Goal: Use online tool/utility: Utilize a website feature to perform a specific function

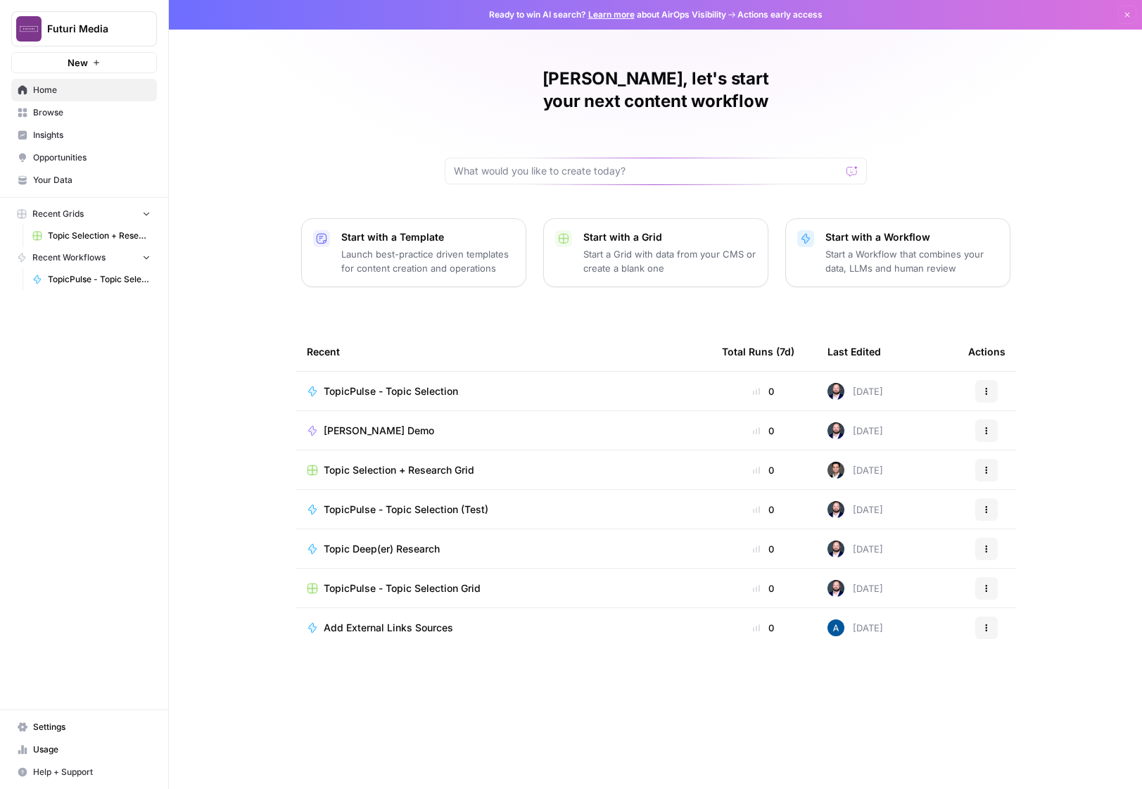
click at [396, 463] on span "Topic Selection + Research Grid" at bounding box center [399, 470] width 151 height 14
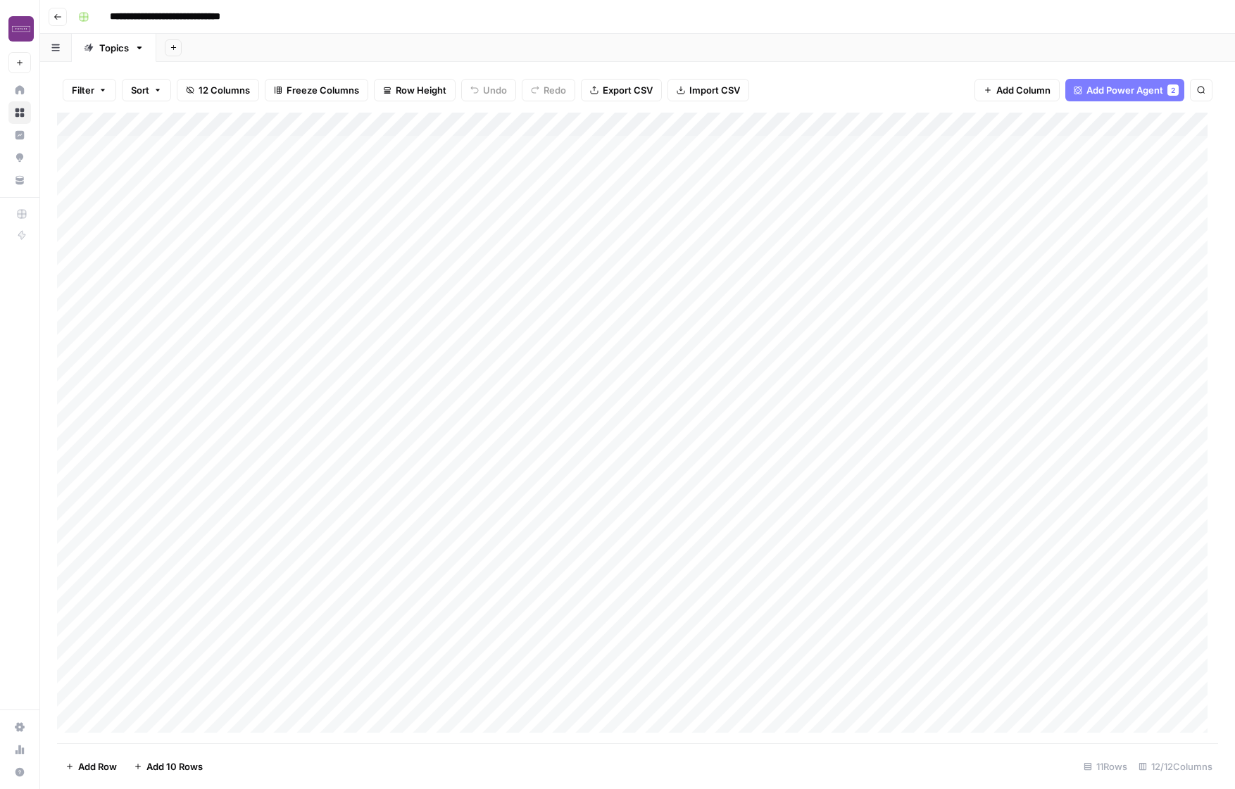
click at [170, 151] on div "Add Column" at bounding box center [637, 428] width 1161 height 631
click at [298, 149] on div "Add Column" at bounding box center [637, 428] width 1161 height 631
click at [237, 151] on div "Add Column" at bounding box center [637, 428] width 1161 height 631
click at [384, 155] on div "Add Column" at bounding box center [637, 428] width 1161 height 631
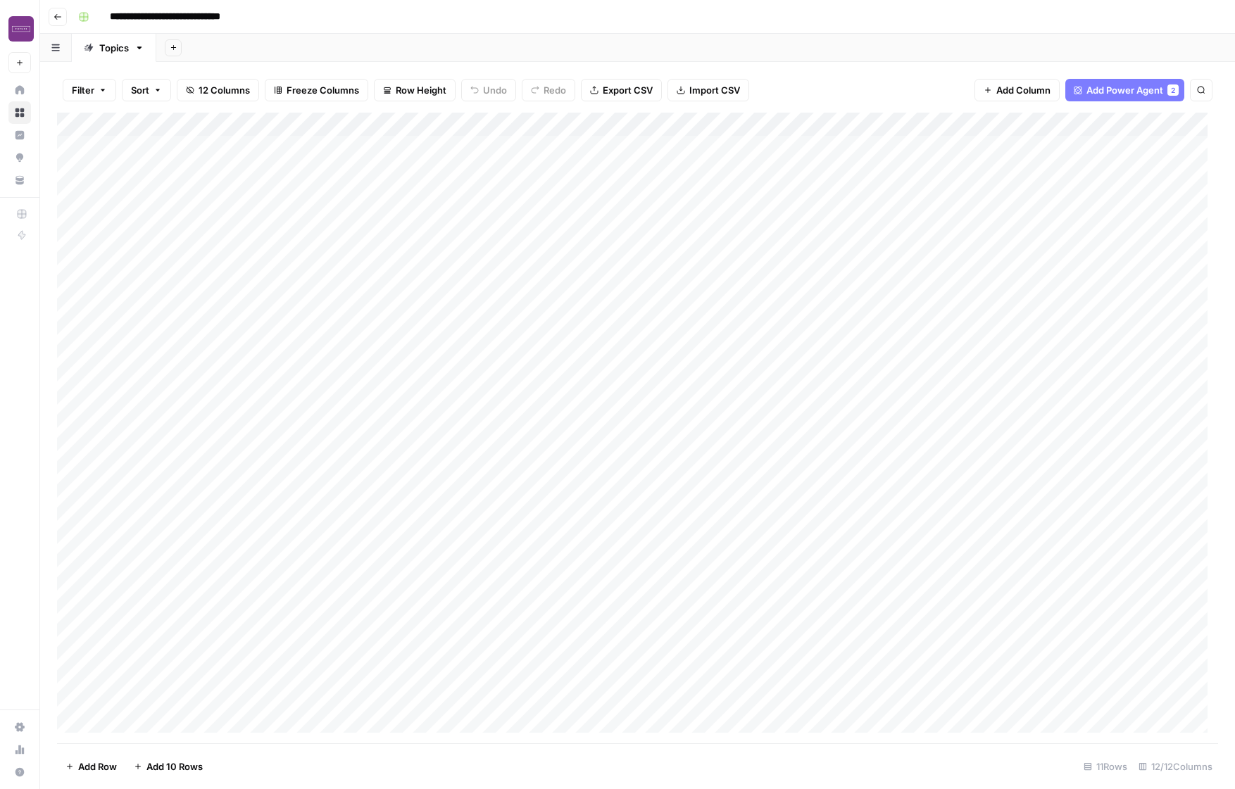
click at [407, 294] on div "Add Column" at bounding box center [637, 428] width 1161 height 631
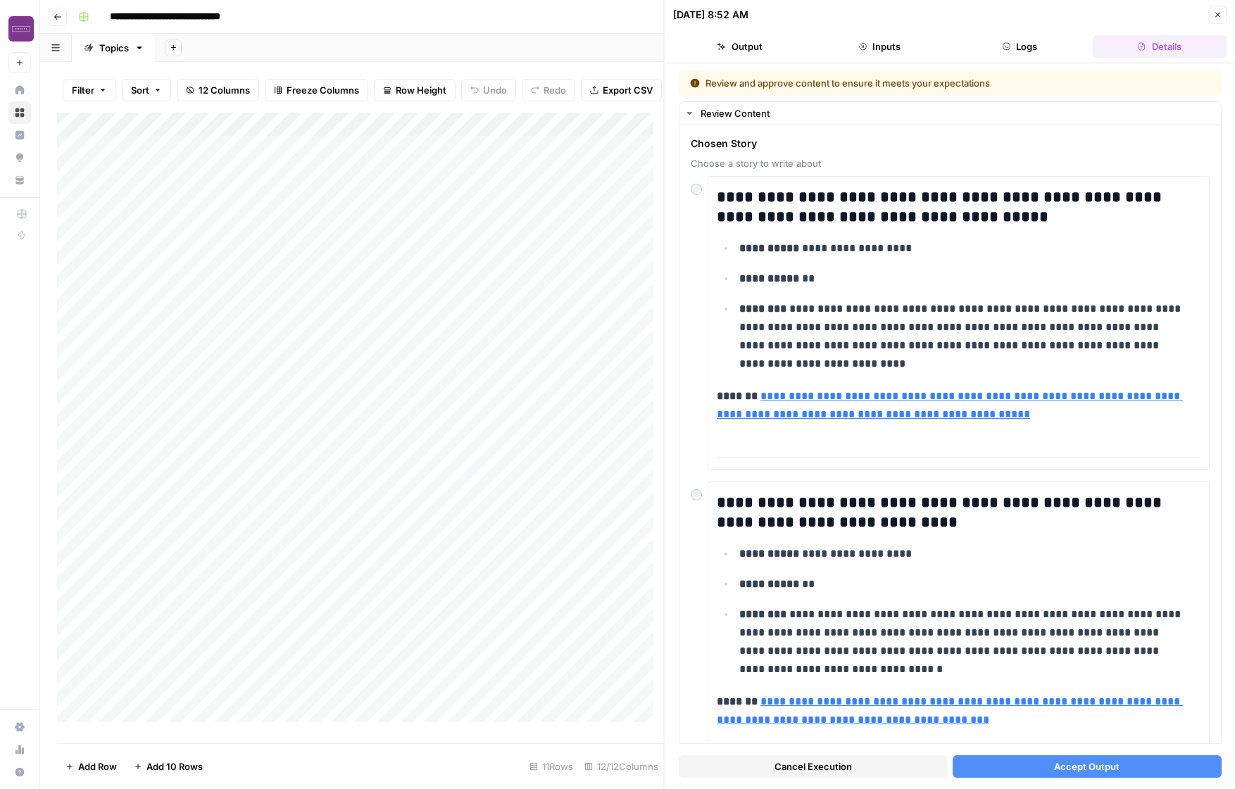
click at [1142, 18] on icon "button" at bounding box center [1217, 15] width 8 height 8
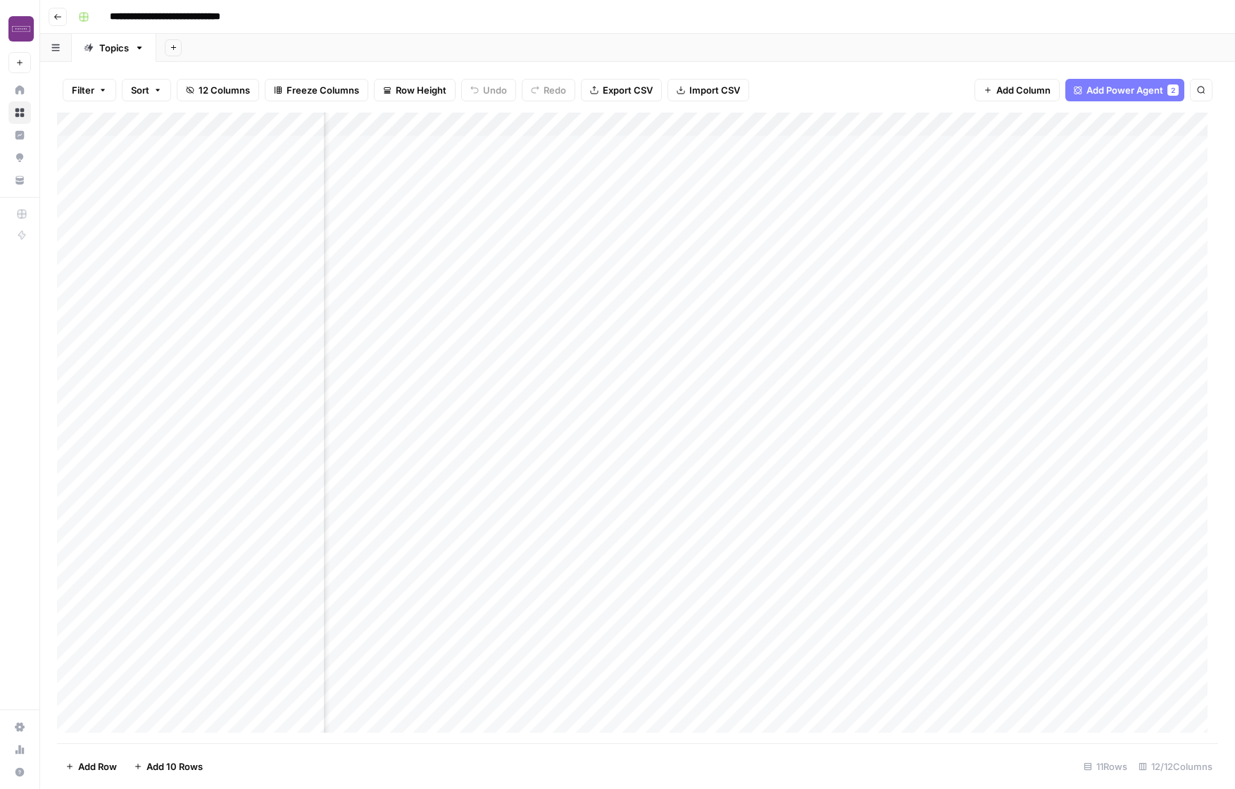
scroll to position [0, 477]
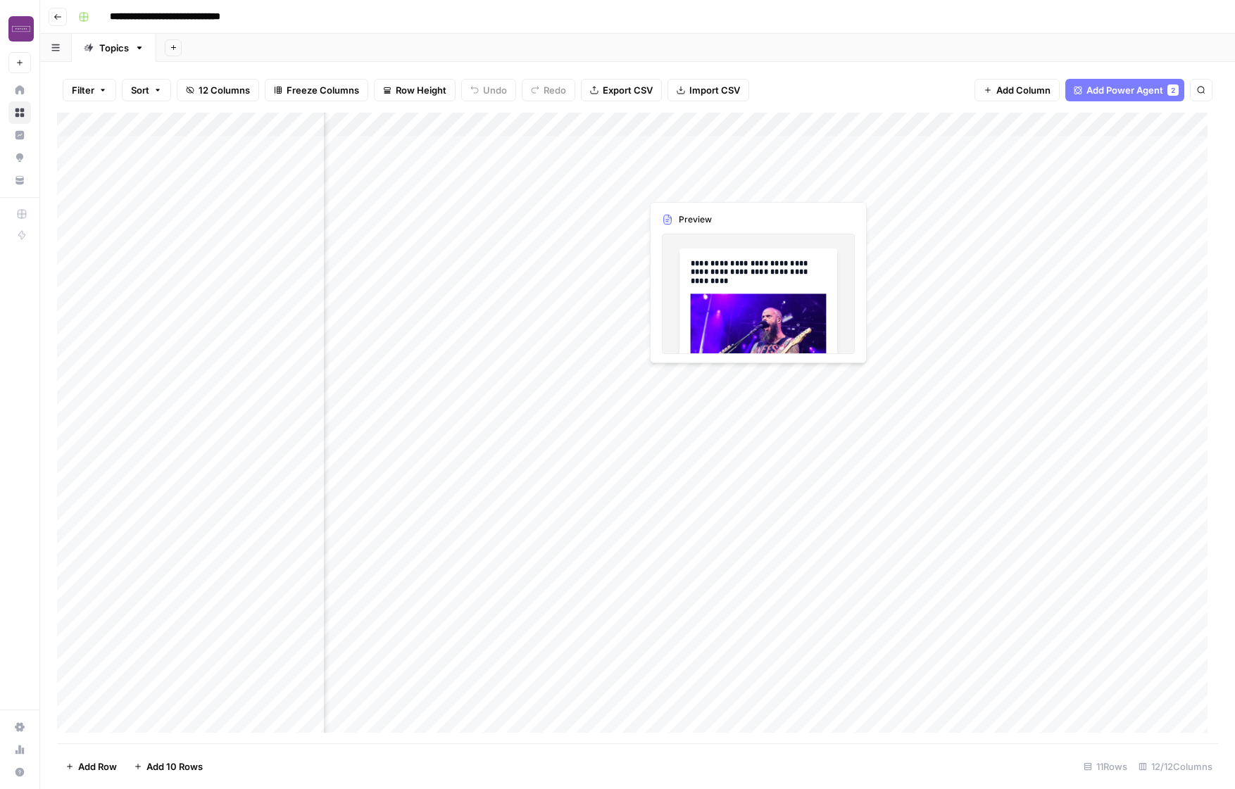
click at [678, 179] on div "Add Column" at bounding box center [637, 428] width 1161 height 631
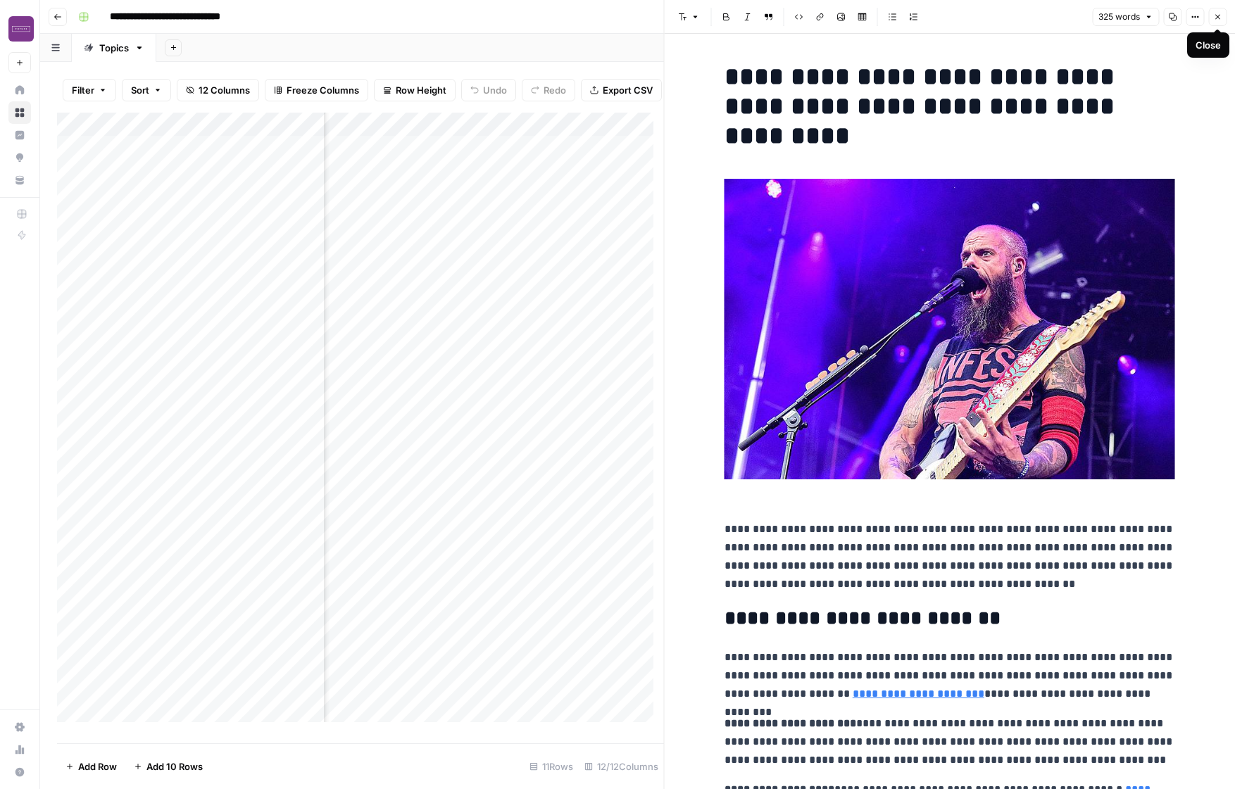
click at [1142, 13] on icon "button" at bounding box center [1217, 17] width 8 height 8
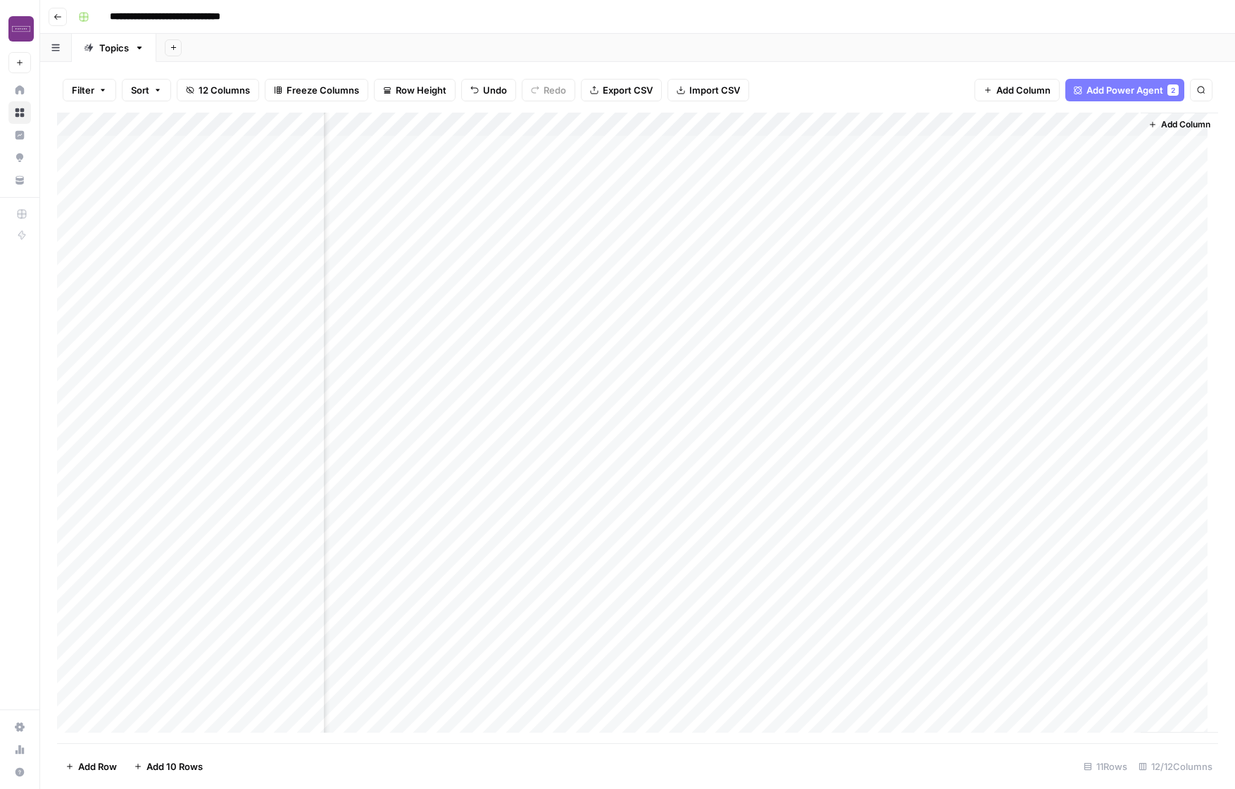
scroll to position [0, 945]
click at [915, 158] on div "Add Column" at bounding box center [637, 428] width 1161 height 631
click at [916, 157] on div "Add Column" at bounding box center [637, 428] width 1161 height 631
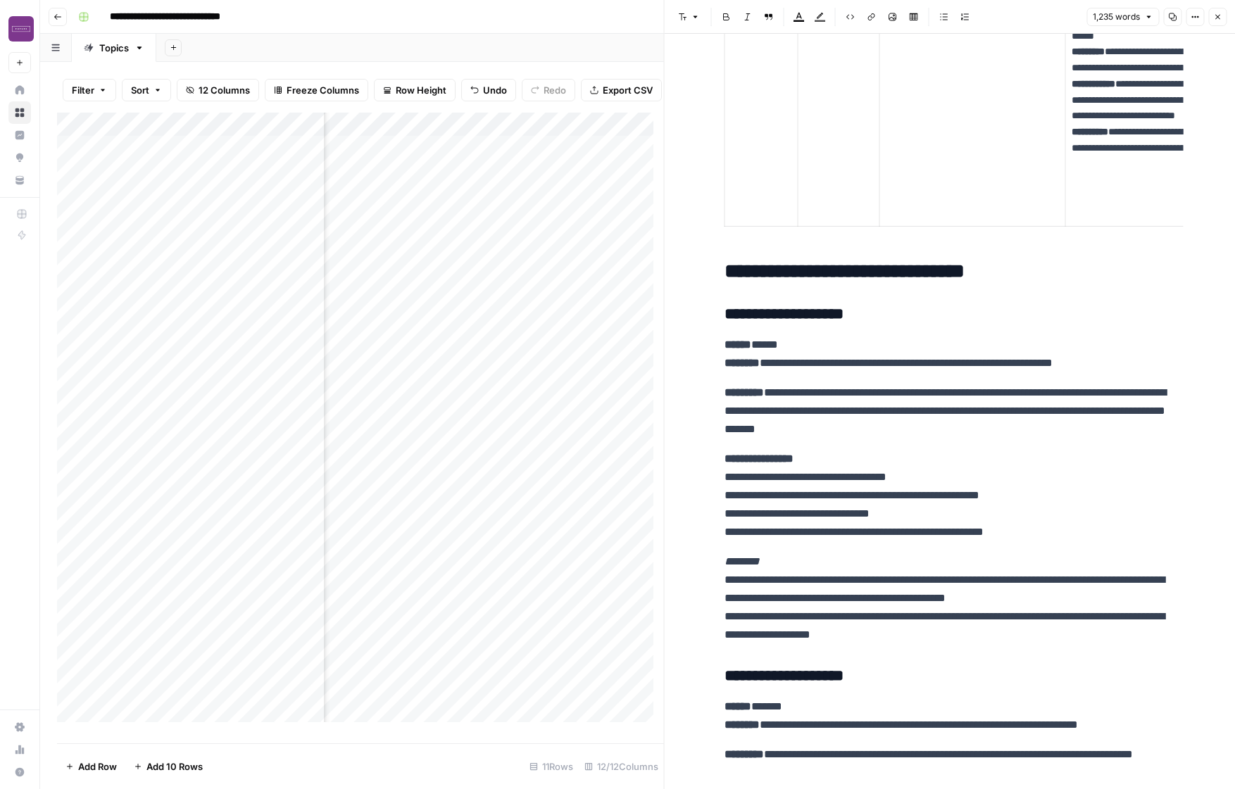
scroll to position [2082, 0]
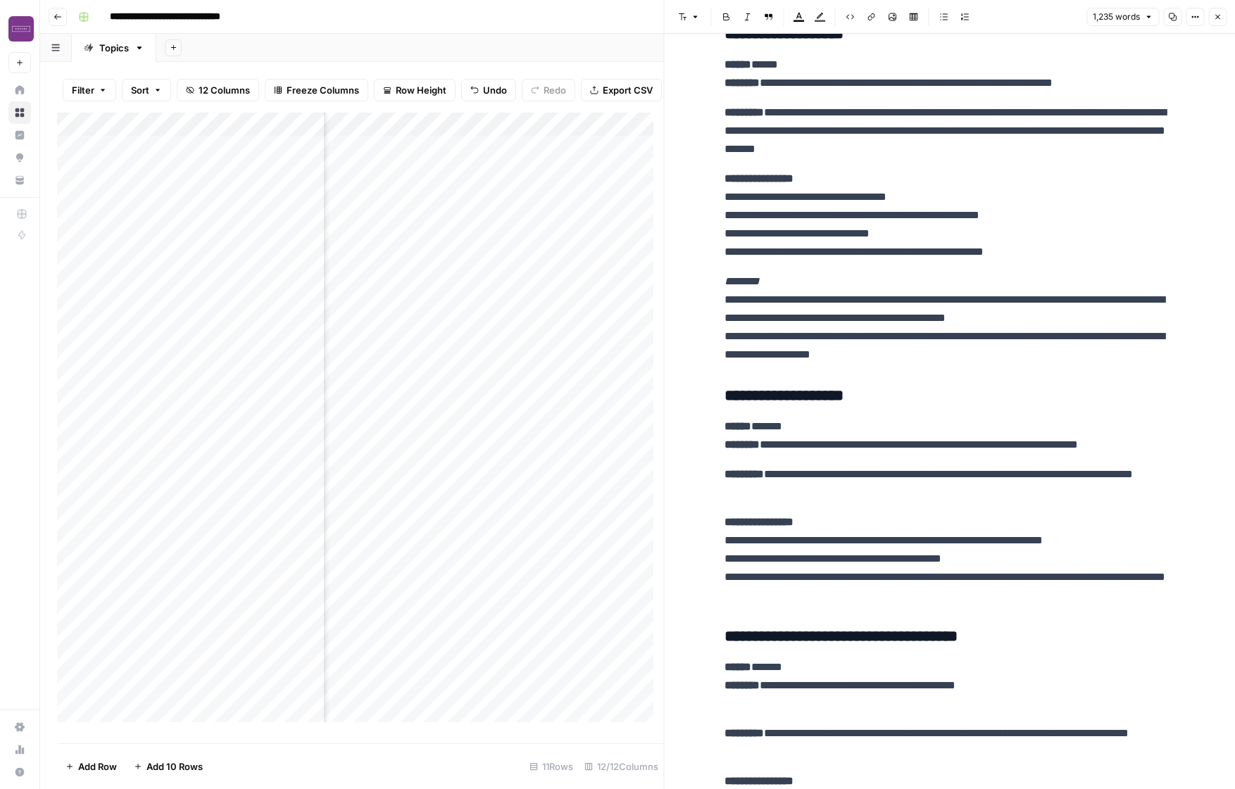
click at [1142, 20] on icon "button" at bounding box center [1217, 17] width 8 height 8
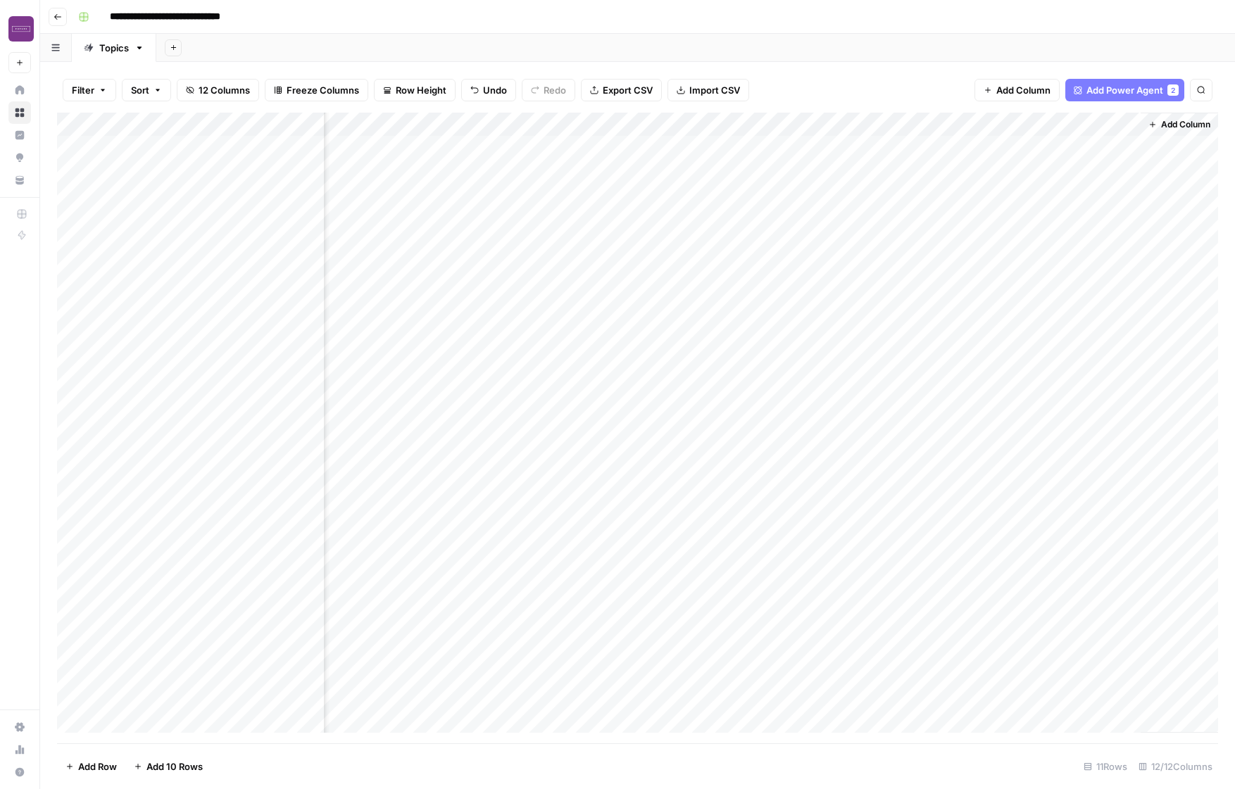
scroll to position [0, 928]
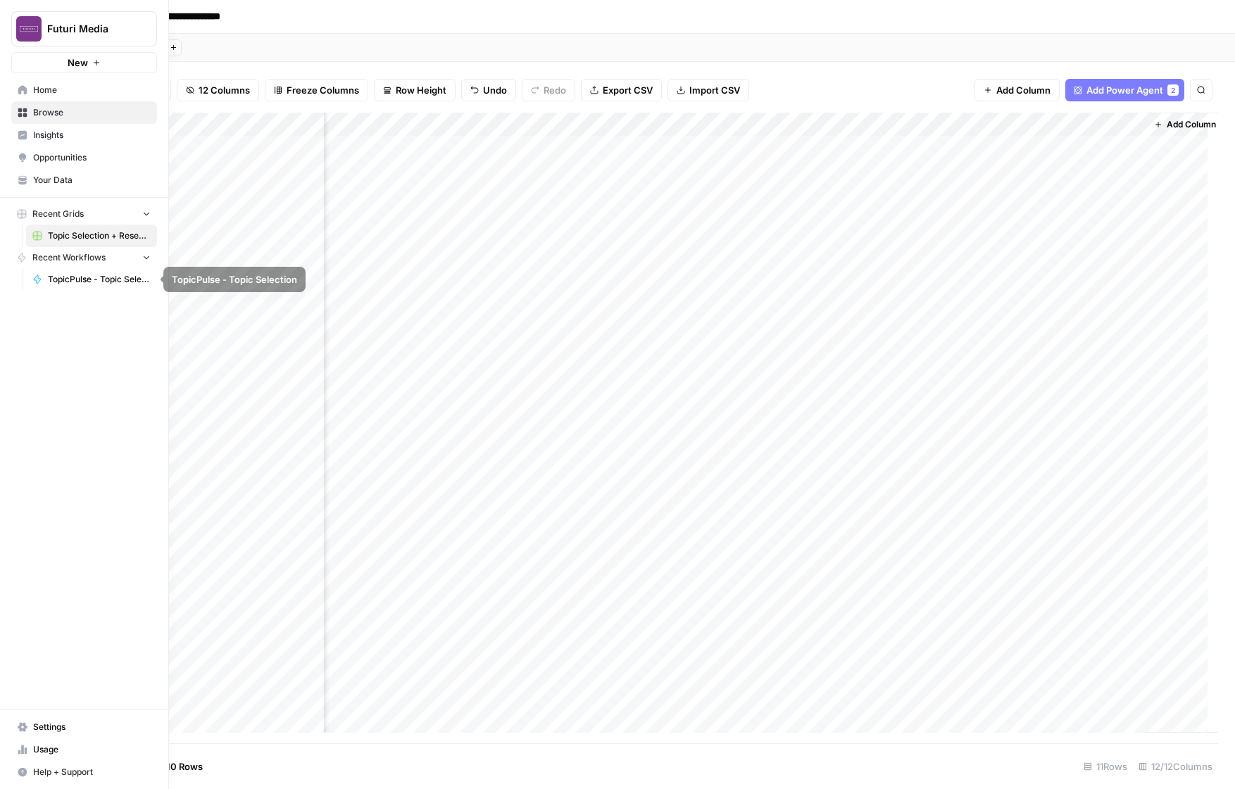
click at [75, 288] on link "TopicPulse - Topic Selection" at bounding box center [91, 279] width 131 height 23
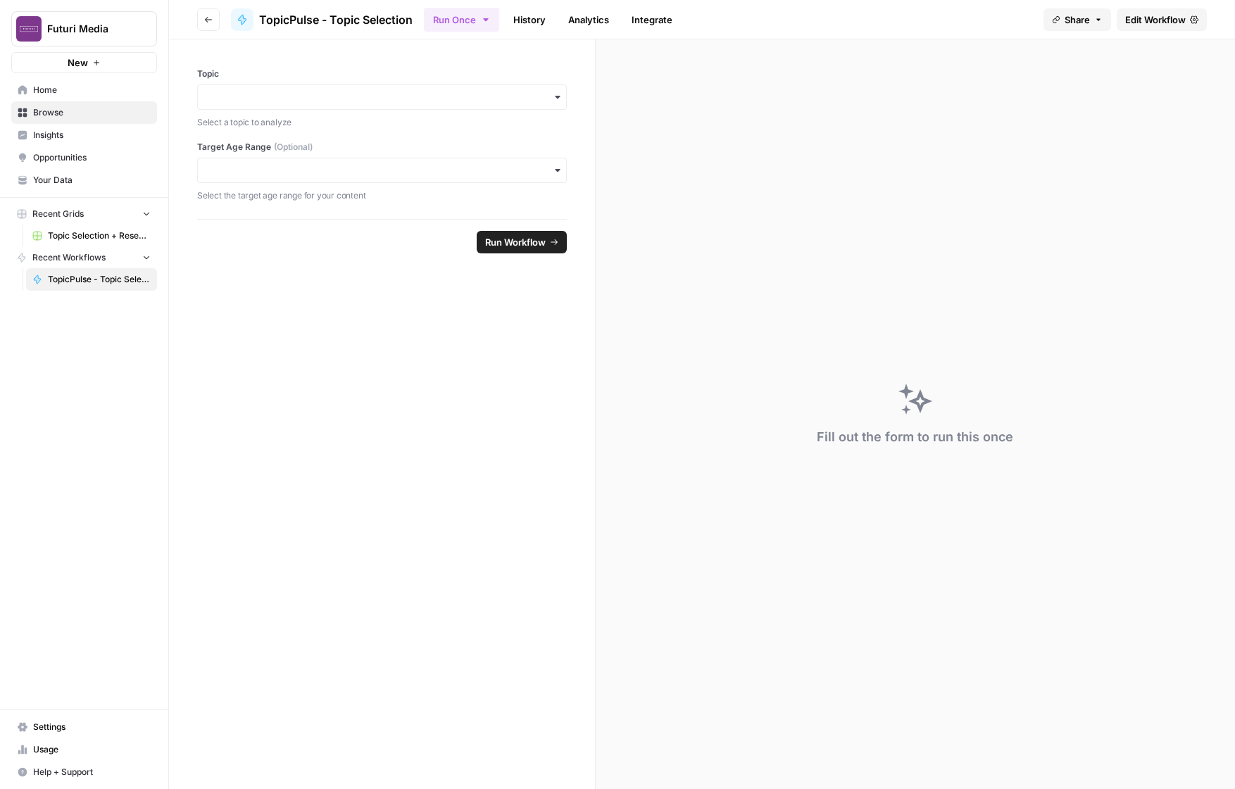
click at [1142, 22] on icon at bounding box center [1194, 19] width 8 height 8
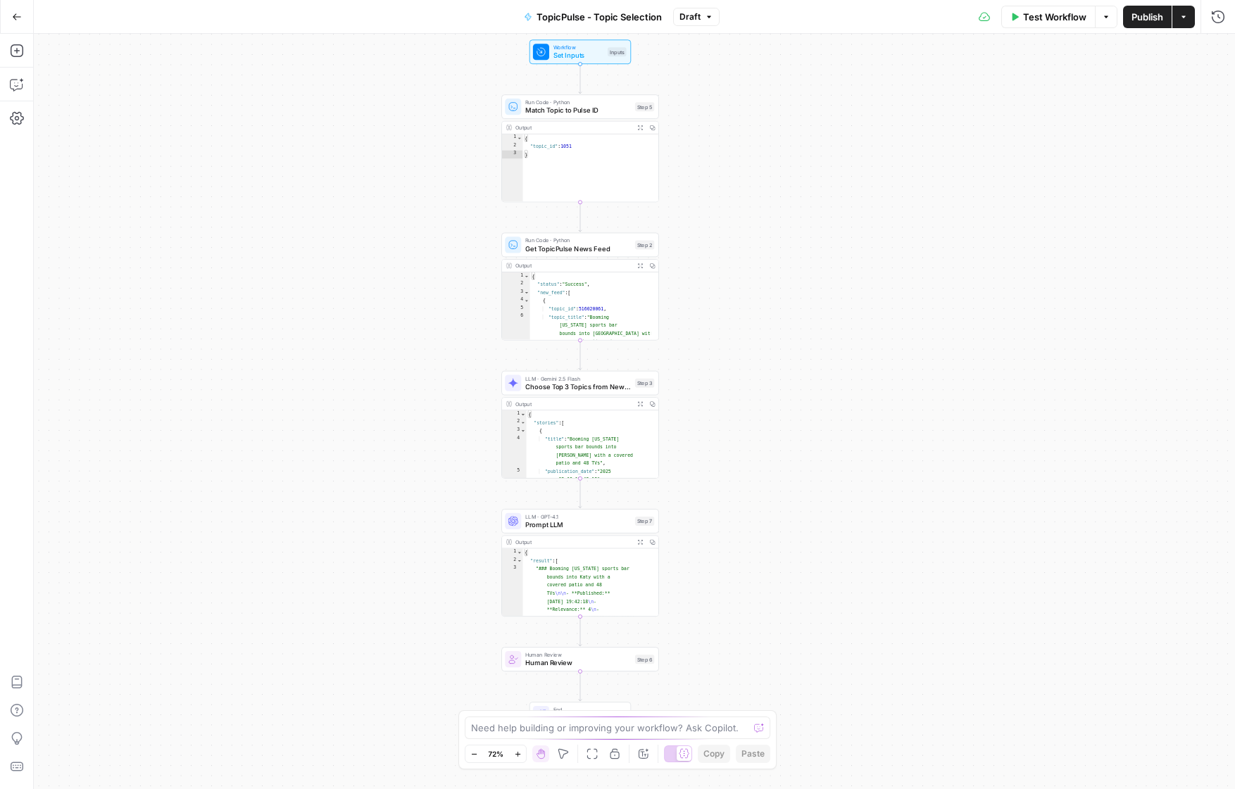
drag, startPoint x: 761, startPoint y: 334, endPoint x: 707, endPoint y: 320, distance: 56.0
click at [707, 320] on div "Workflow Set Inputs Inputs Run Code · Python Match Topic to Pulse ID Step 5 Out…" at bounding box center [634, 411] width 1201 height 755
type textarea "*"
click at [604, 139] on div "{ "topic_id" : 1051 }" at bounding box center [590, 176] width 136 height 84
click at [604, 130] on div "Output" at bounding box center [572, 127] width 115 height 8
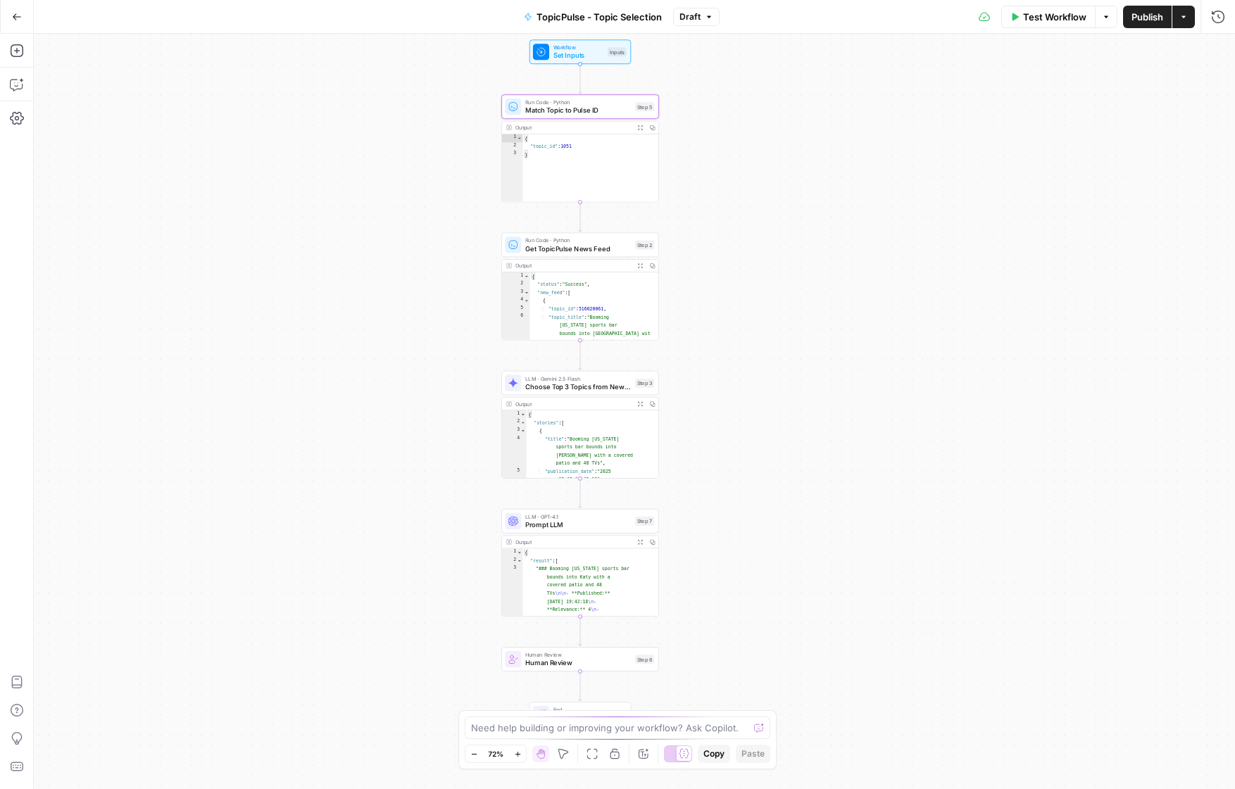
click at [610, 96] on div "Copy step Delete step Add Note Test" at bounding box center [605, 88] width 102 height 18
click at [610, 102] on span "Run Code · Python" at bounding box center [578, 102] width 106 height 8
click at [609, 105] on span "Match Topic to Pulse ID" at bounding box center [578, 110] width 106 height 10
click at [602, 111] on span "Match Topic to Pulse ID" at bounding box center [578, 110] width 106 height 10
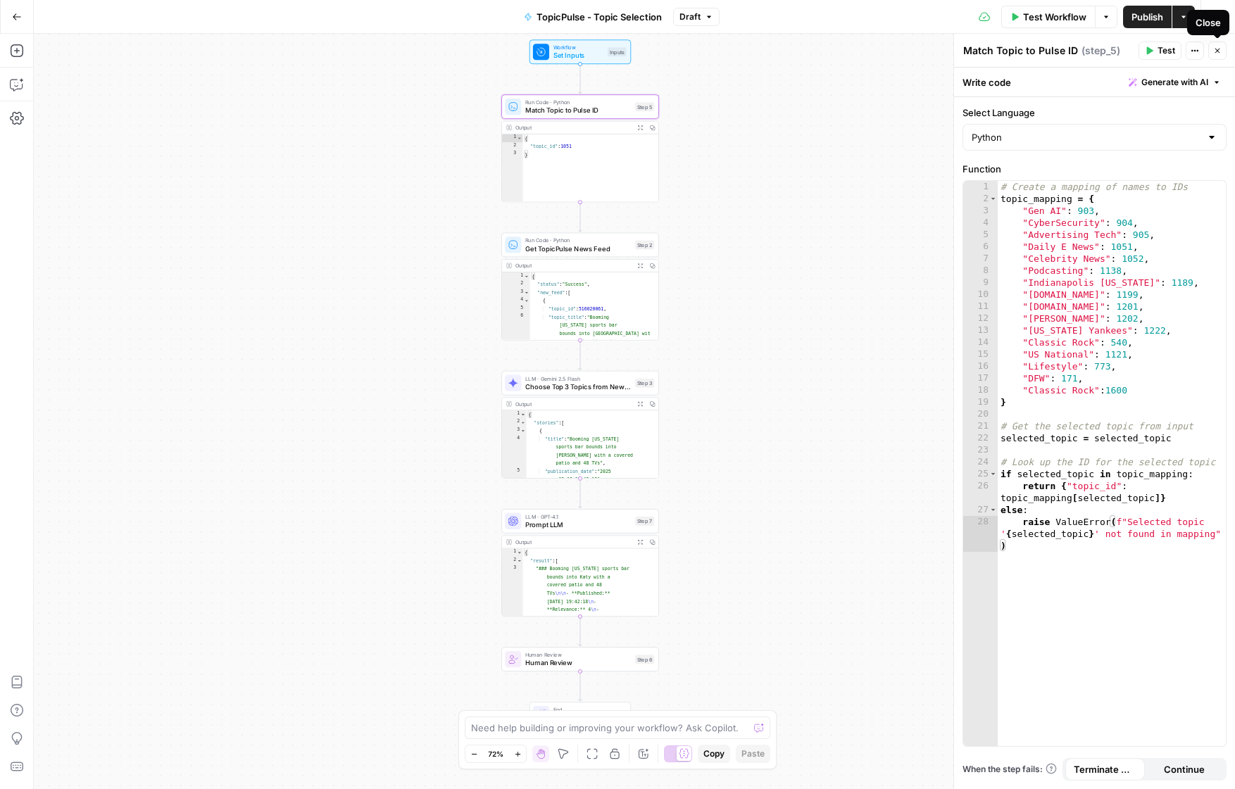
click at [1142, 48] on icon "button" at bounding box center [1217, 50] width 8 height 8
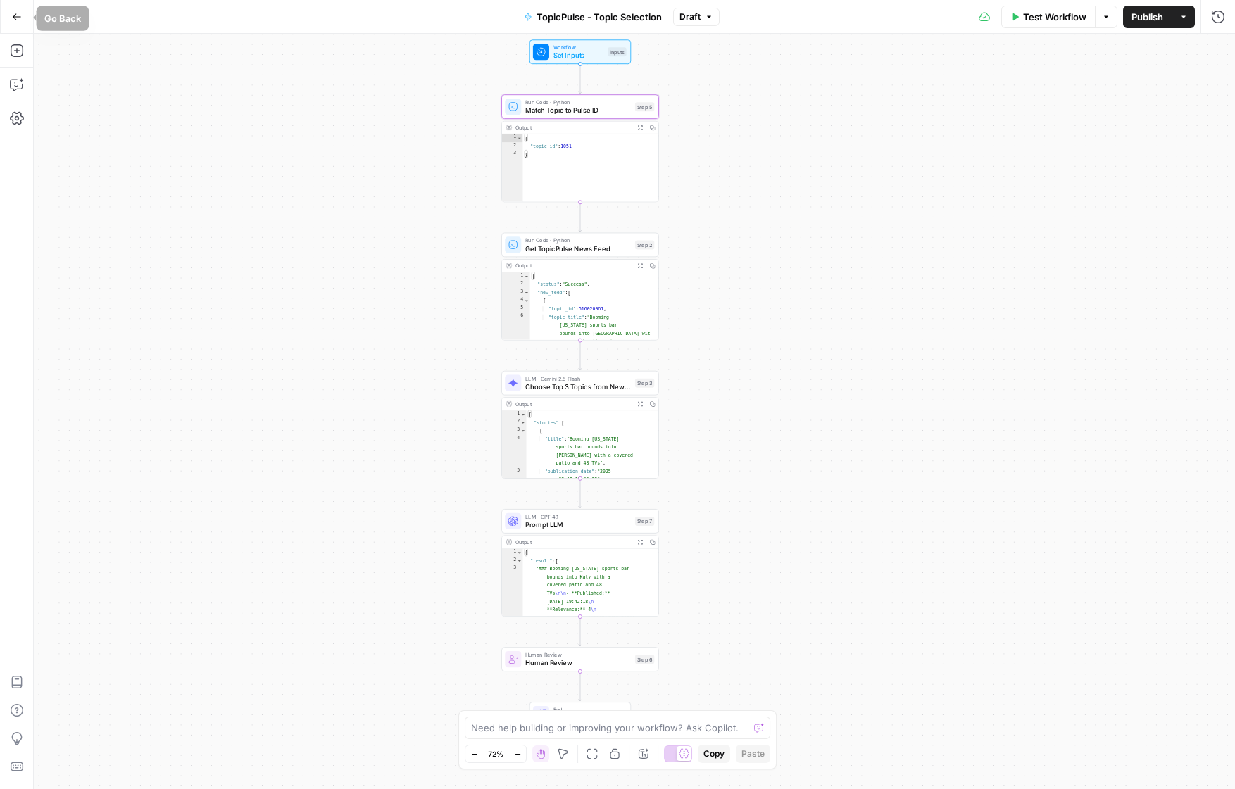
click at [13, 25] on button "Go Back" at bounding box center [16, 16] width 25 height 25
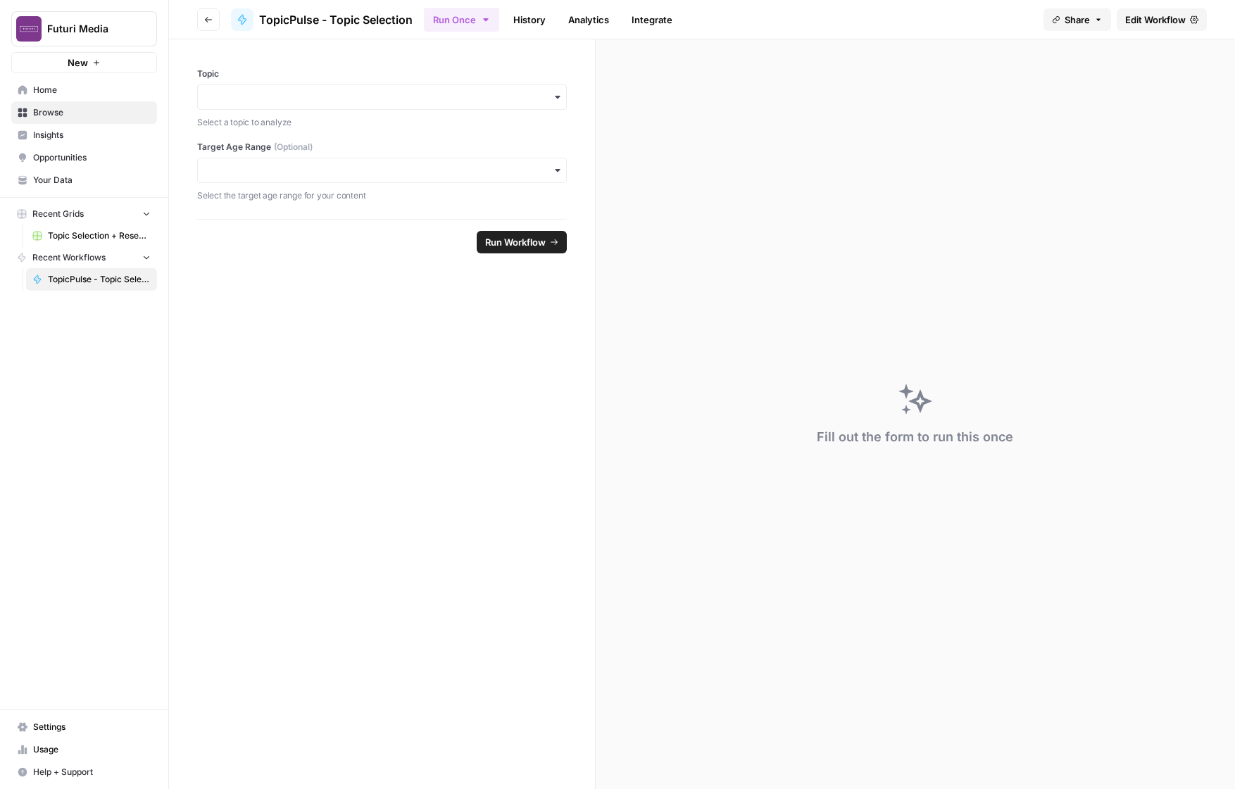
click at [95, 41] on button "Futuri Media" at bounding box center [84, 28] width 146 height 35
click at [79, 107] on span "Futuri Media" at bounding box center [129, 106] width 173 height 14
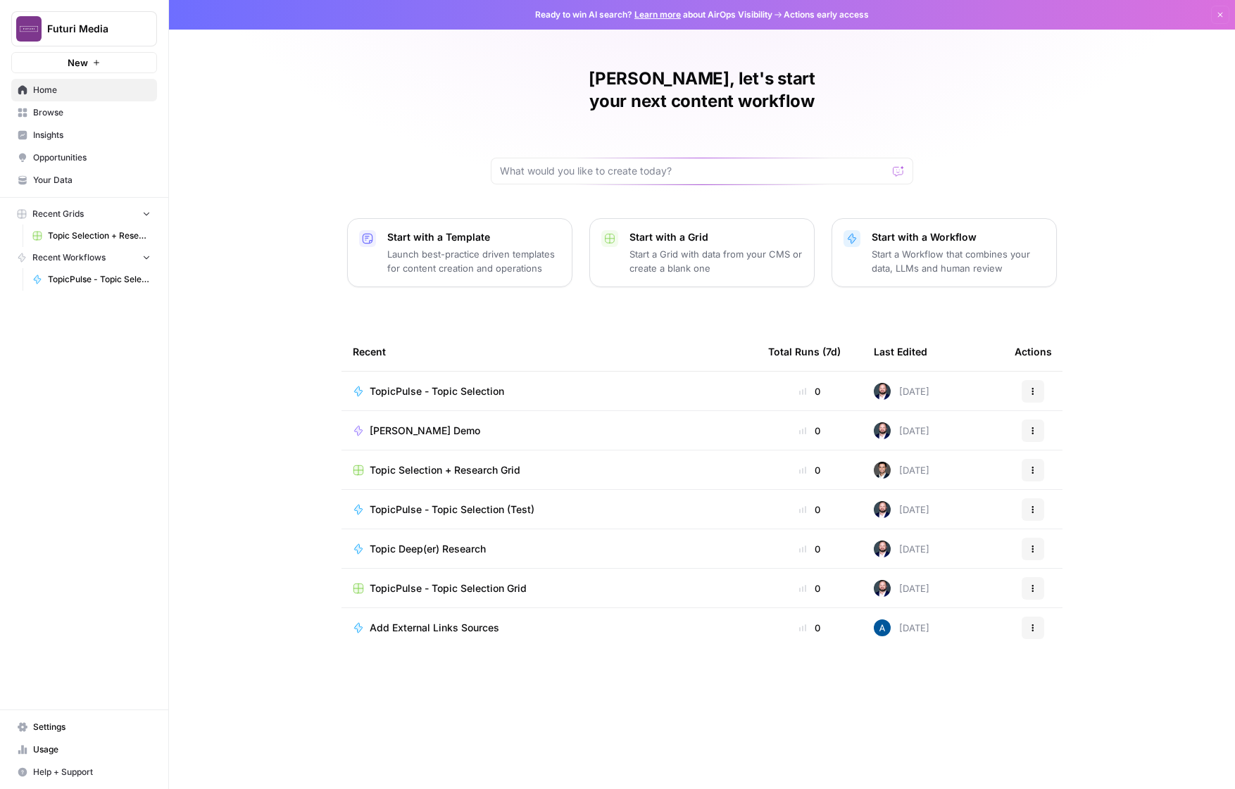
click at [448, 534] on td "Topic Deep(er) Research" at bounding box center [548, 548] width 415 height 39
click at [448, 533] on td "Topic Deep(er) Research" at bounding box center [548, 548] width 415 height 39
click at [450, 542] on span "Topic Deep(er) Research" at bounding box center [428, 549] width 116 height 14
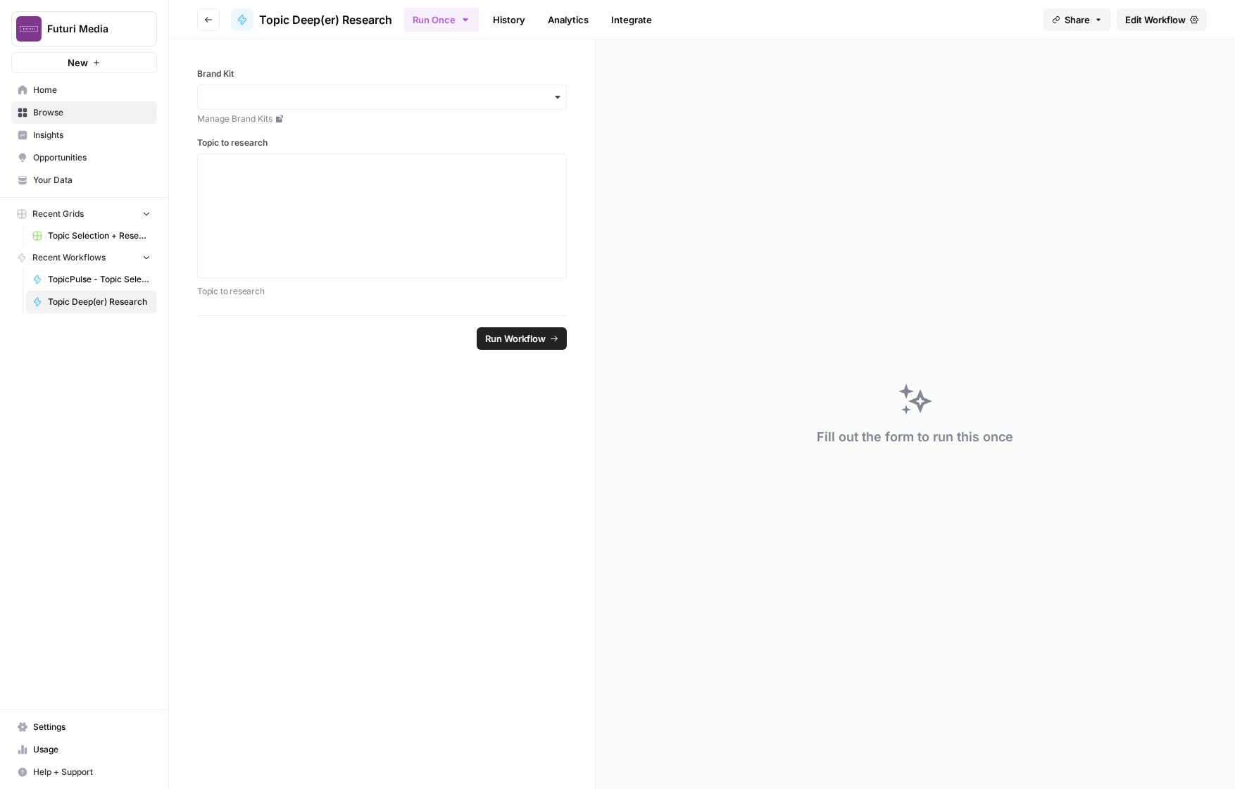
click at [1142, 24] on span "Edit Workflow" at bounding box center [1155, 20] width 61 height 14
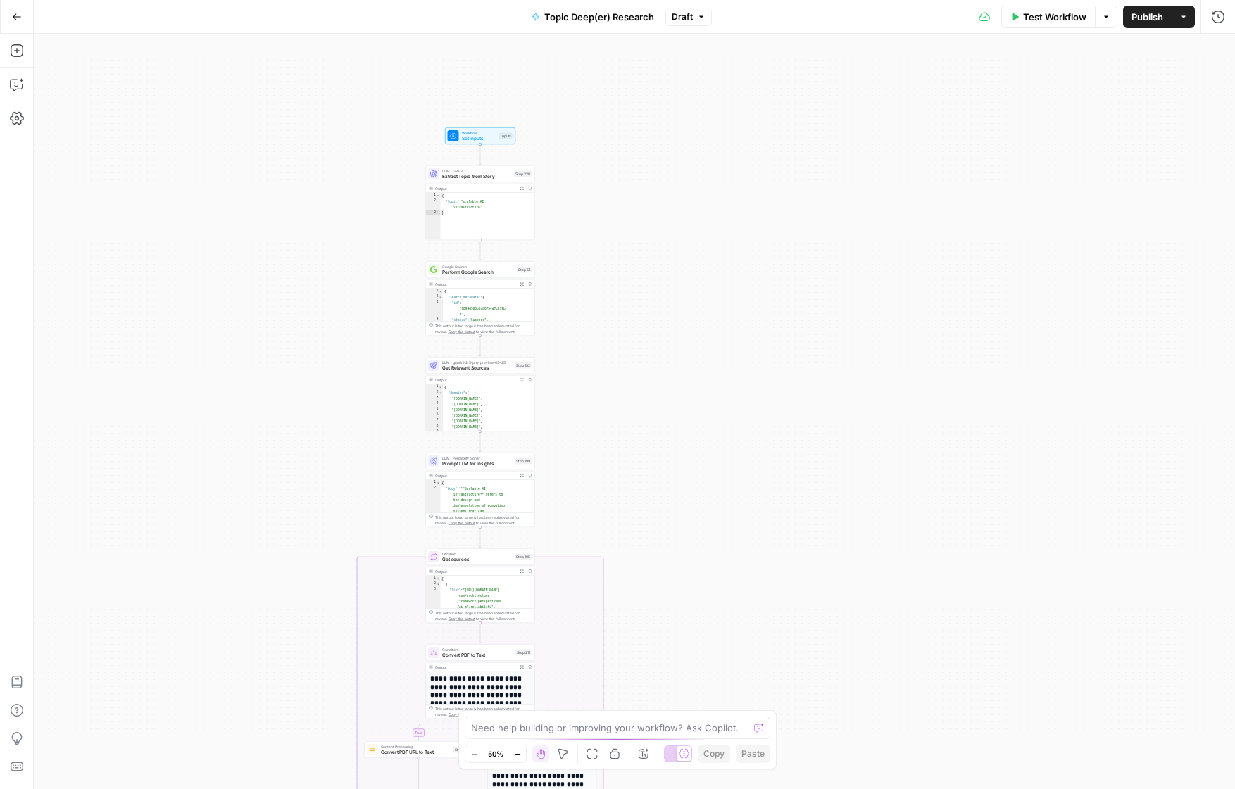
drag, startPoint x: 752, startPoint y: 99, endPoint x: 598, endPoint y: 483, distance: 414.1
click at [598, 483] on div "true false Workflow Set Inputs Inputs LLM · GPT-4.1 Extract Topic from Story St…" at bounding box center [634, 411] width 1201 height 755
click at [1018, 15] on button "Test Workflow" at bounding box center [1048, 17] width 94 height 23
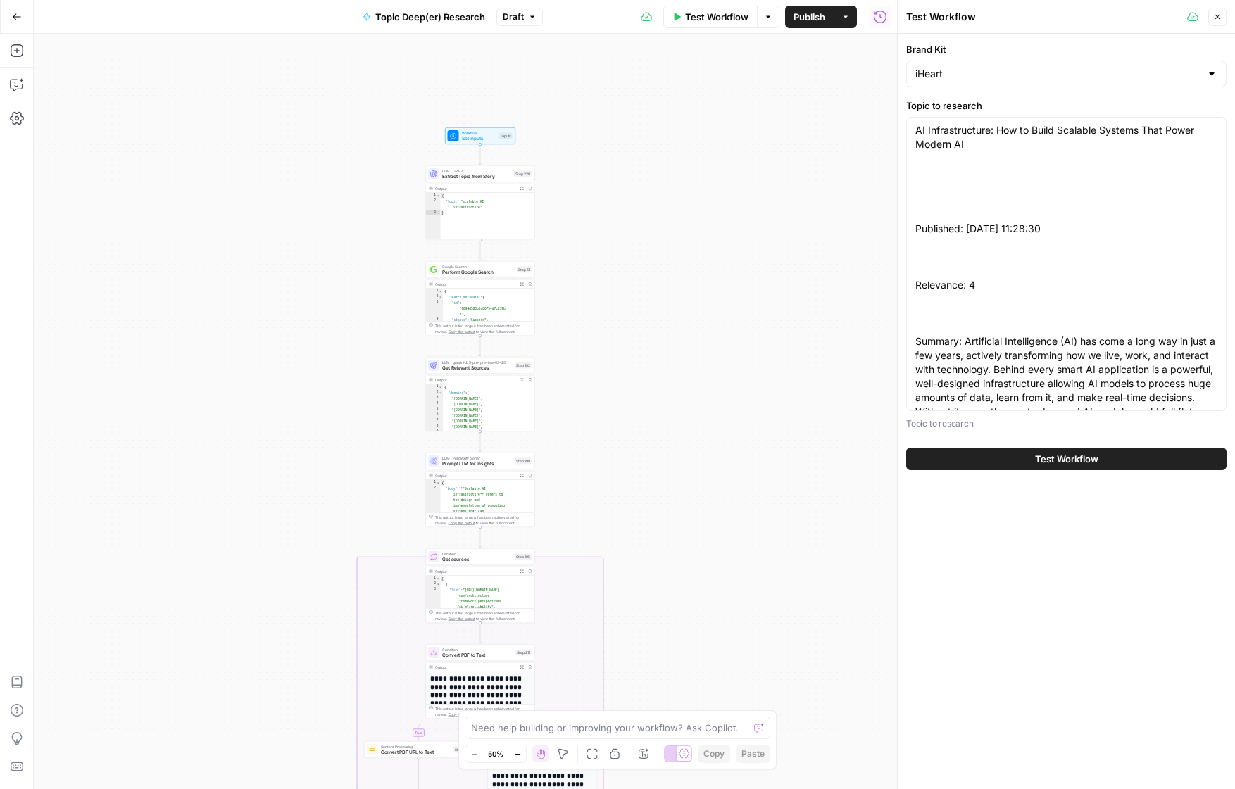
click at [1068, 448] on button "Test Workflow" at bounding box center [1066, 459] width 320 height 23
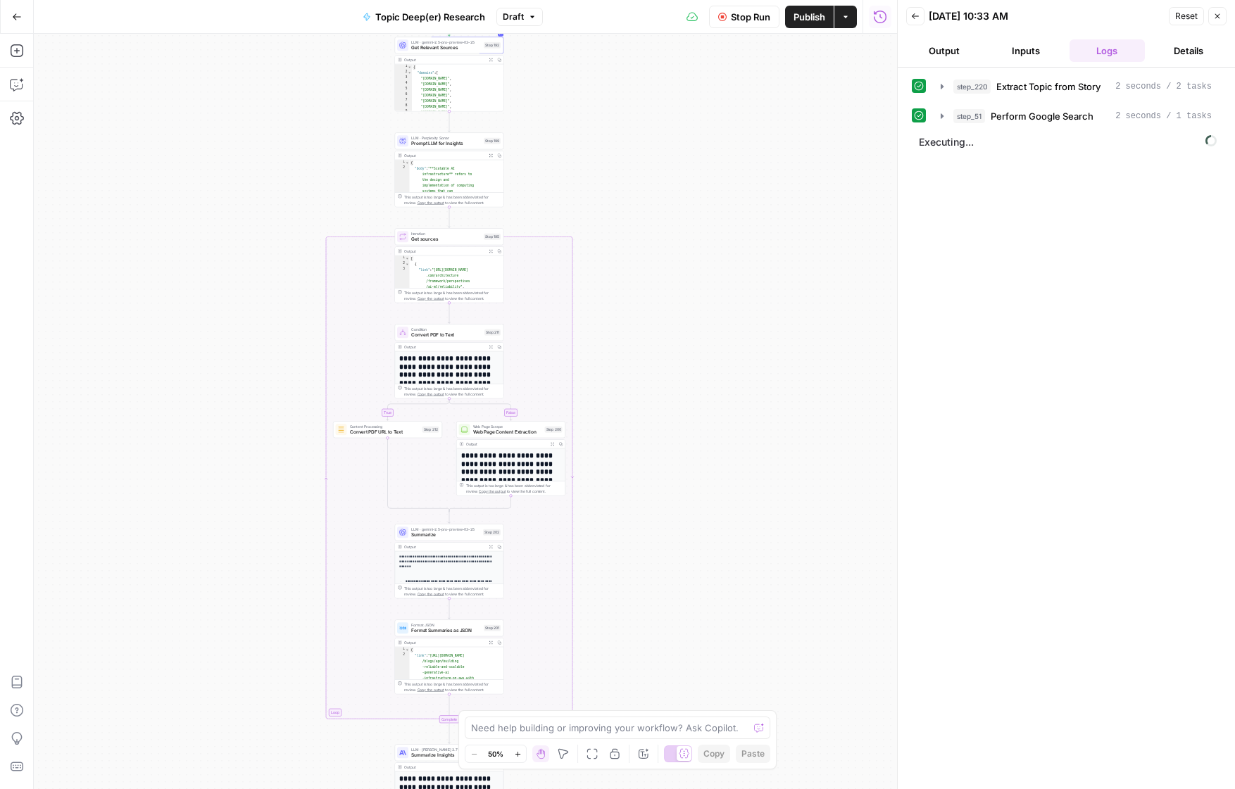
drag, startPoint x: 669, startPoint y: 509, endPoint x: 638, endPoint y: 246, distance: 265.1
click at [638, 246] on div "true false Workflow Set Inputs Inputs LLM · GPT-4.1 Extract Topic from Story St…" at bounding box center [465, 411] width 863 height 755
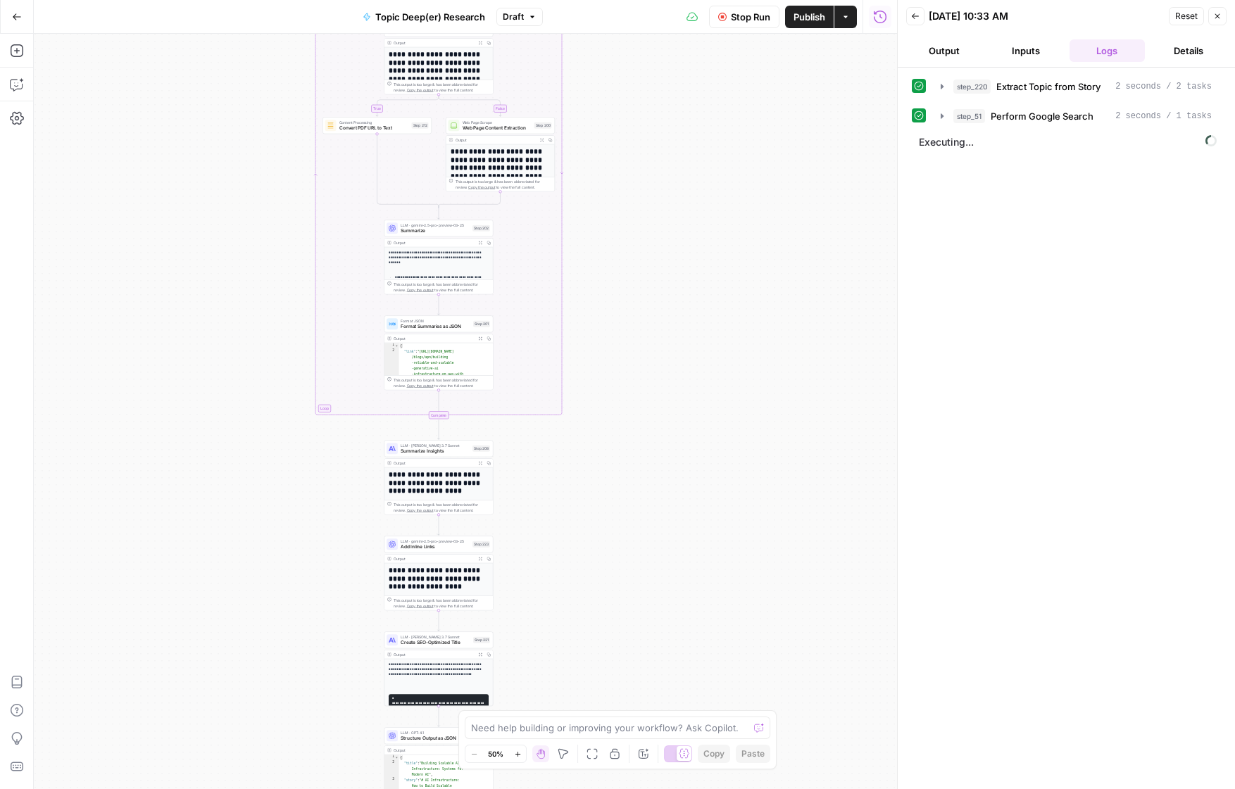
drag, startPoint x: 635, startPoint y: 602, endPoint x: 621, endPoint y: 388, distance: 214.4
click at [621, 388] on div "true false Workflow Set Inputs Inputs LLM · GPT-4.1 Extract Topic from Story St…" at bounding box center [465, 411] width 863 height 755
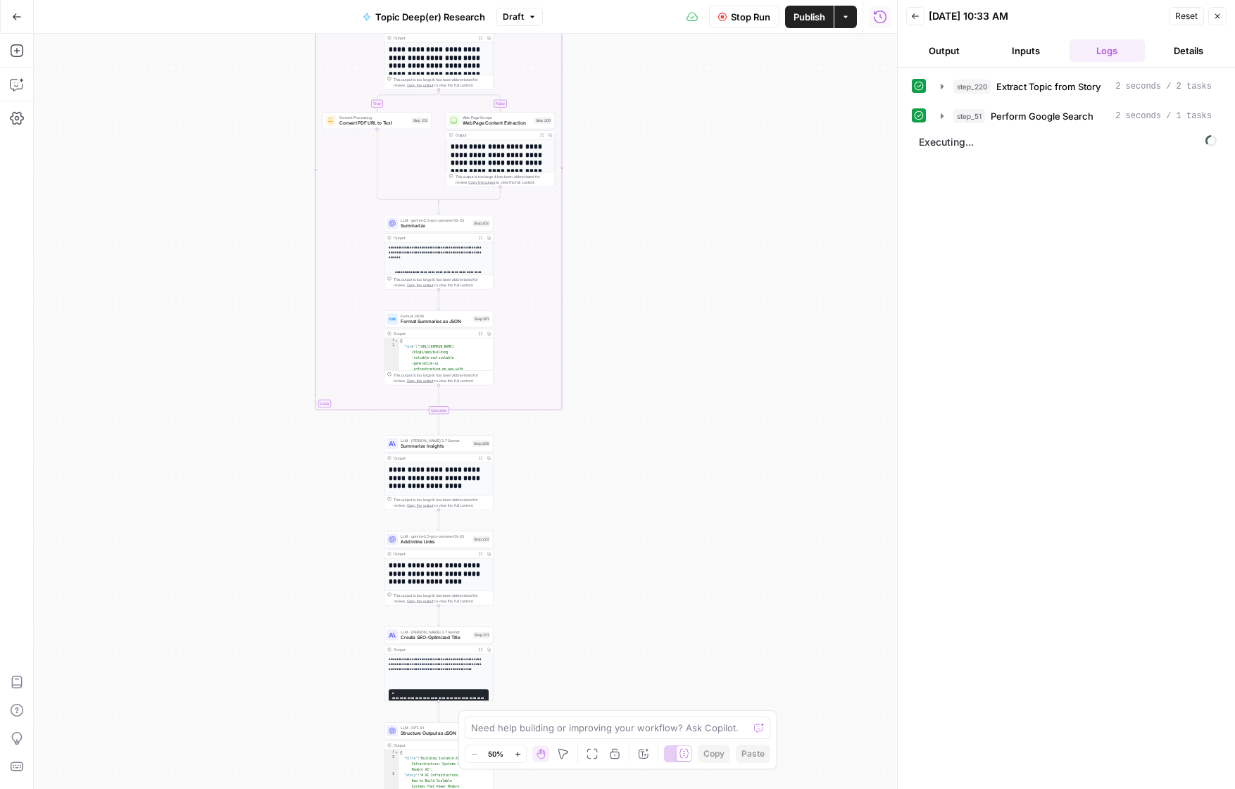
click at [622, 564] on div "true false Workflow Set Inputs Inputs LLM · GPT-4.1 Extract Topic from Story St…" at bounding box center [465, 411] width 863 height 755
